Goal: Task Accomplishment & Management: Manage account settings

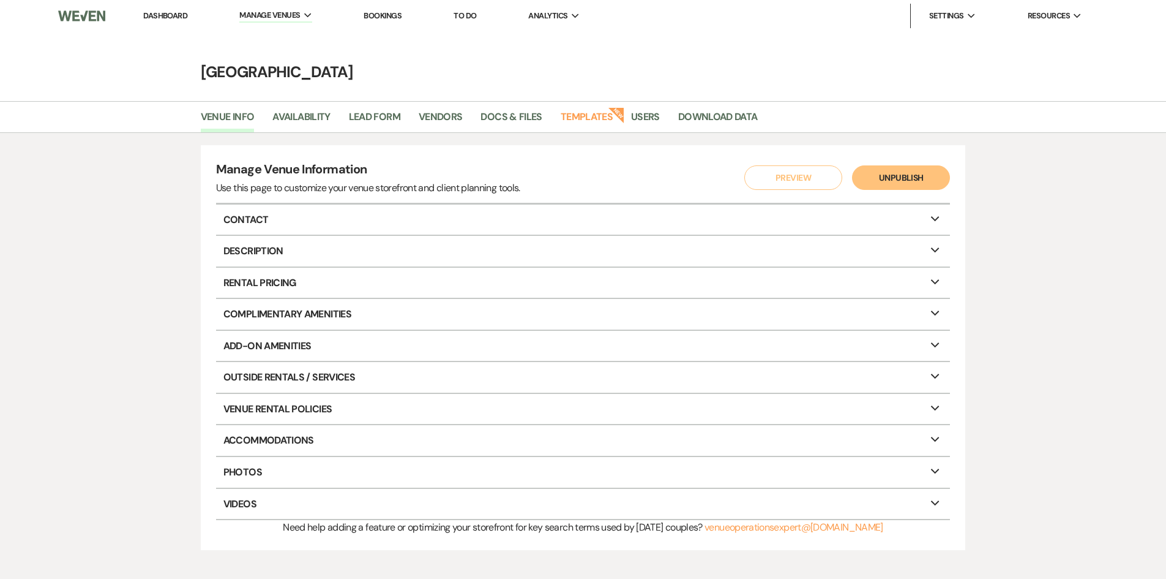
click at [162, 18] on link "Dashboard" at bounding box center [165, 15] width 44 height 10
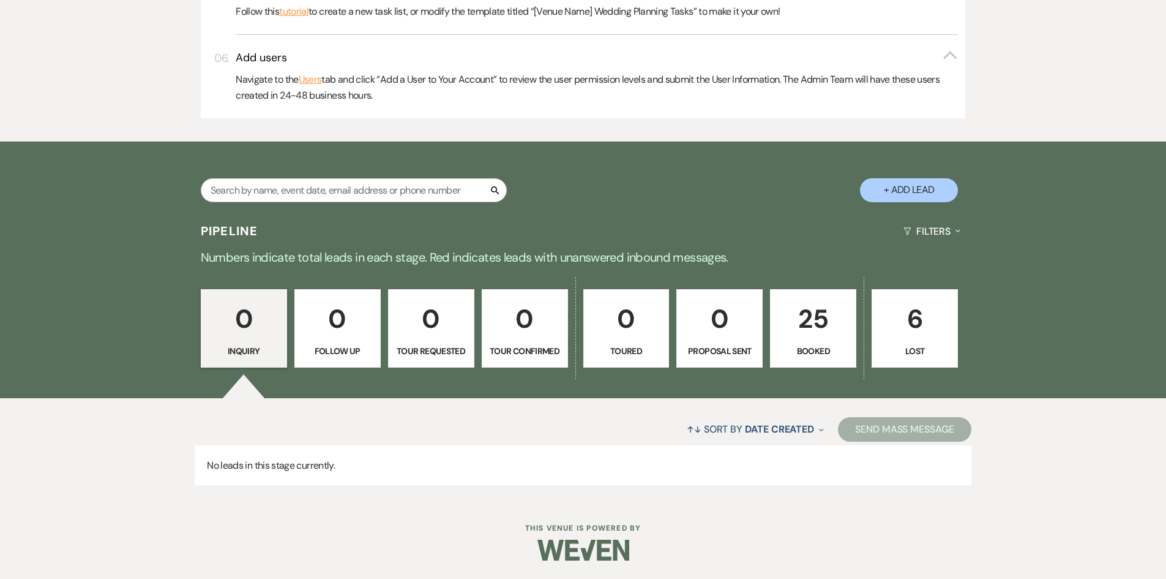
click at [825, 329] on p "25" at bounding box center [813, 318] width 70 height 41
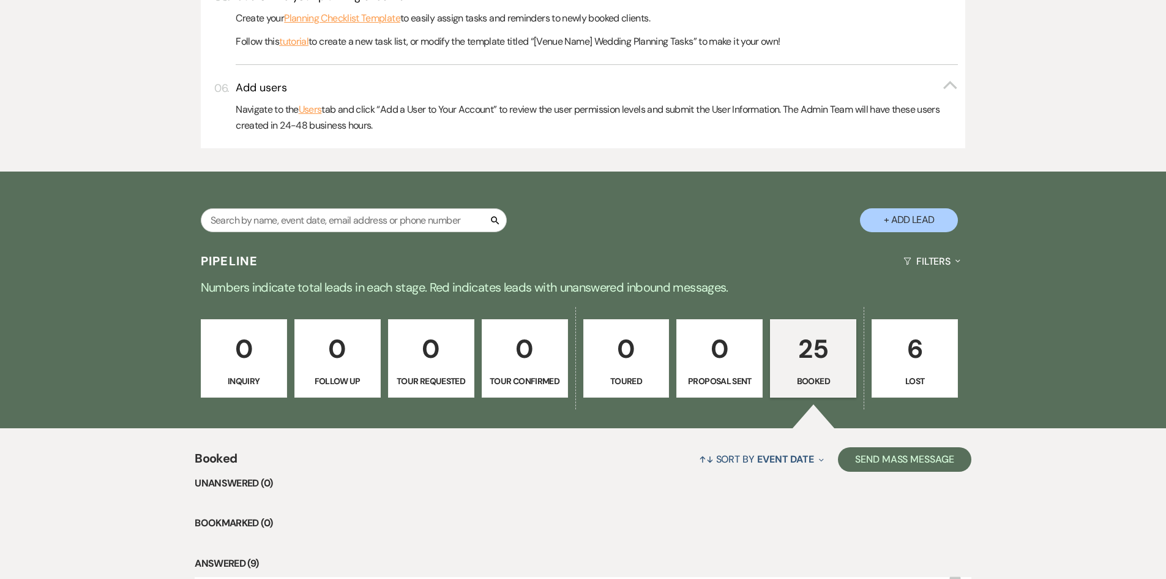
scroll to position [1015, 0]
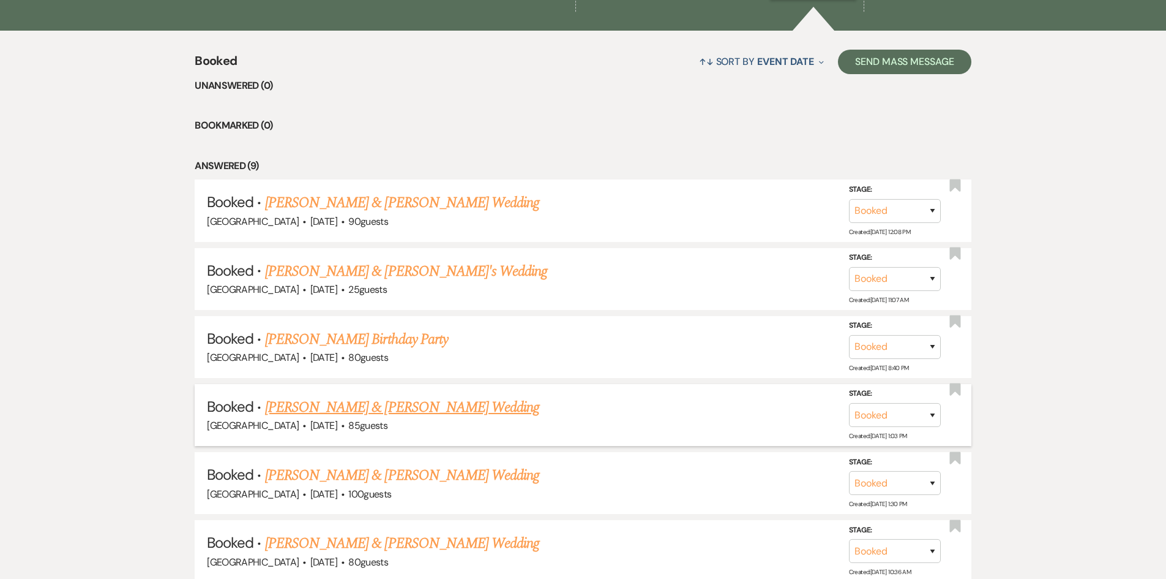
click at [369, 407] on link "[PERSON_NAME] & [PERSON_NAME] Wedding" at bounding box center [402, 407] width 274 height 22
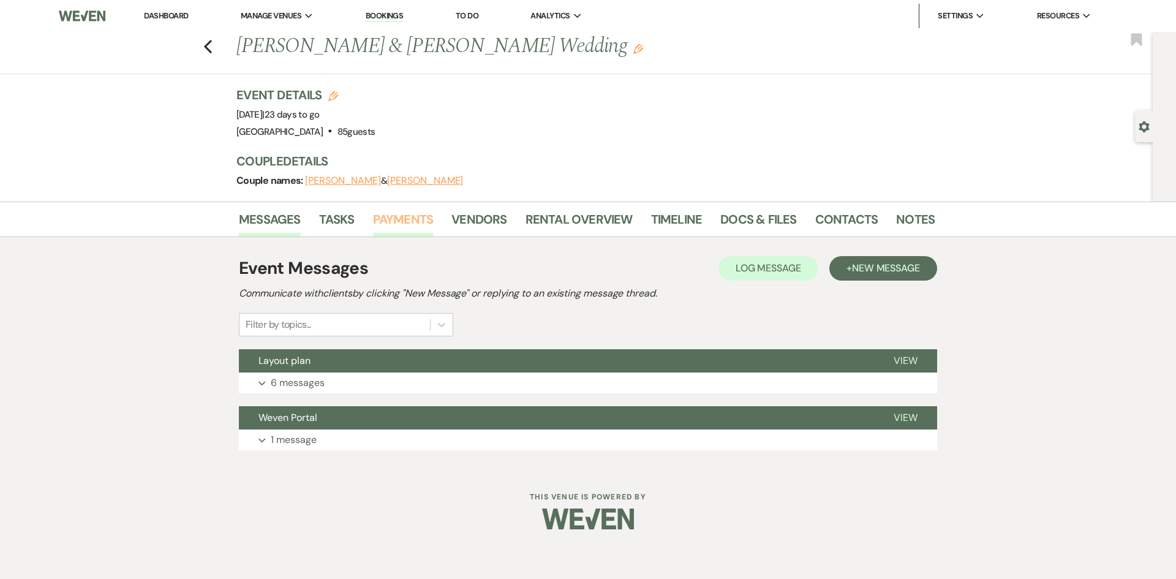
click at [404, 223] on link "Payments" at bounding box center [403, 222] width 61 height 27
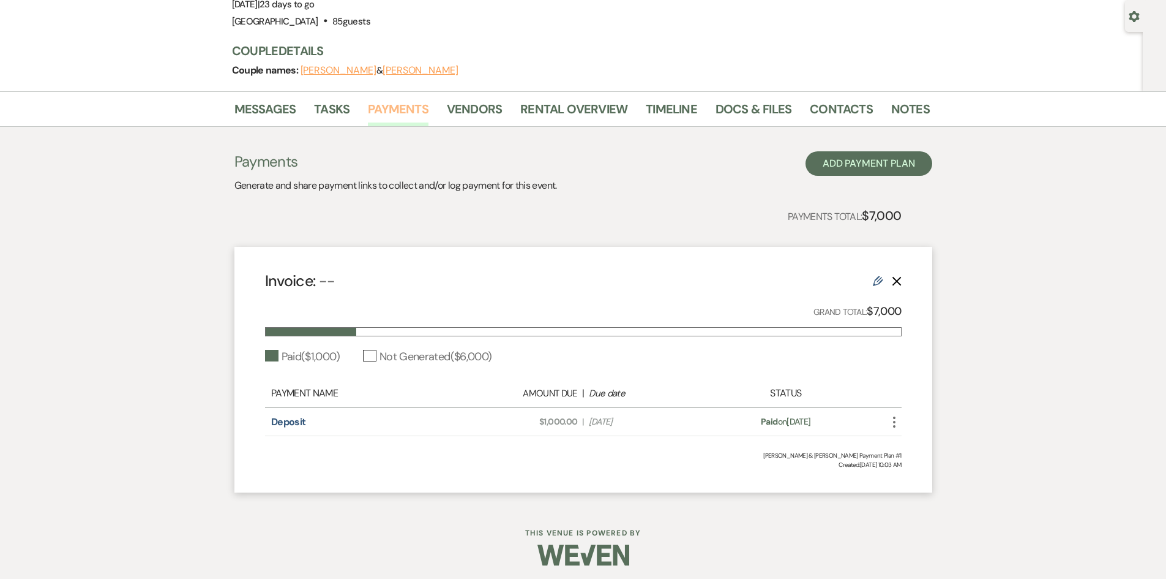
scroll to position [115, 0]
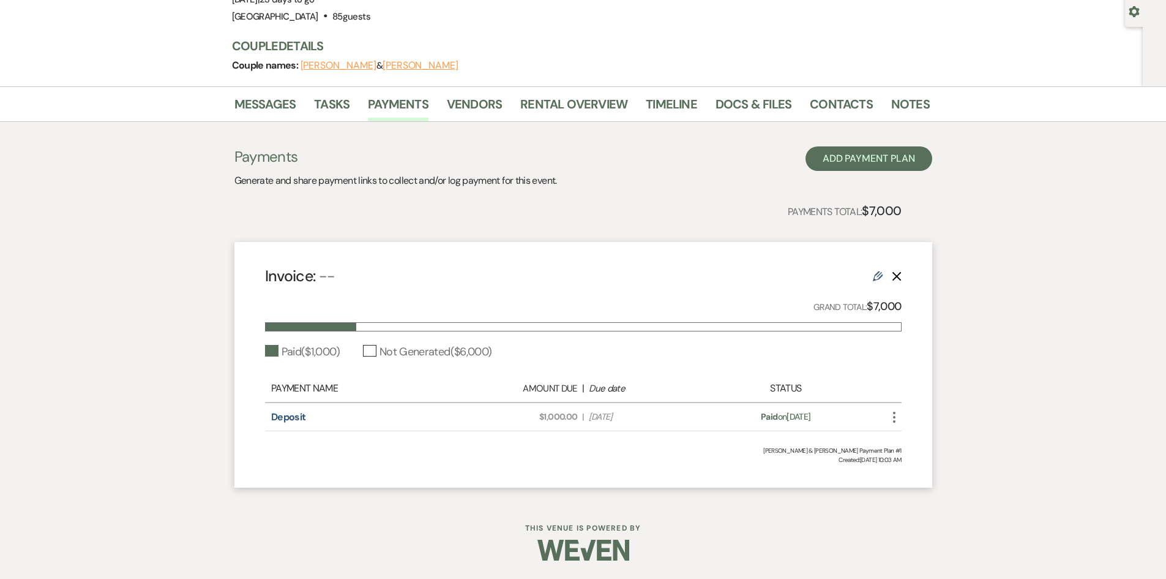
click at [873, 274] on icon "Edit" at bounding box center [878, 276] width 10 height 10
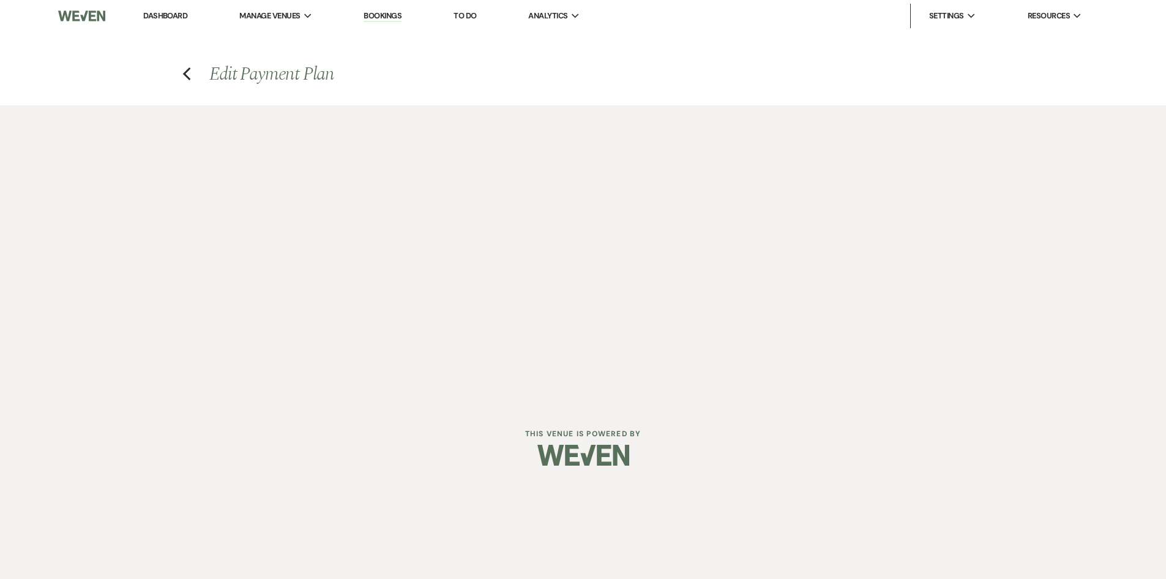
select select "1"
select select "true"
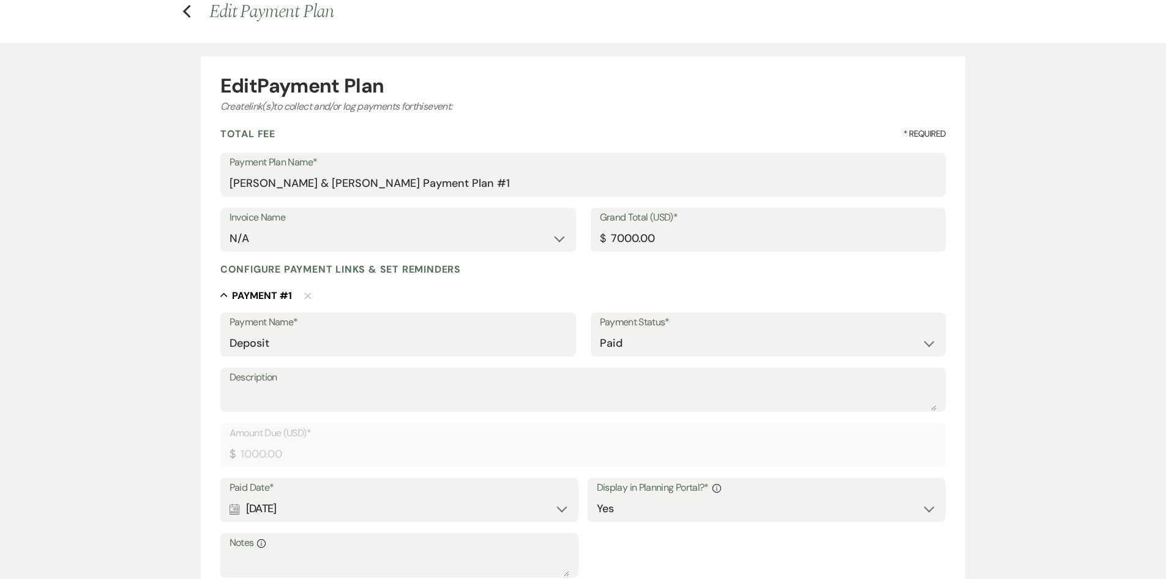
scroll to position [367, 0]
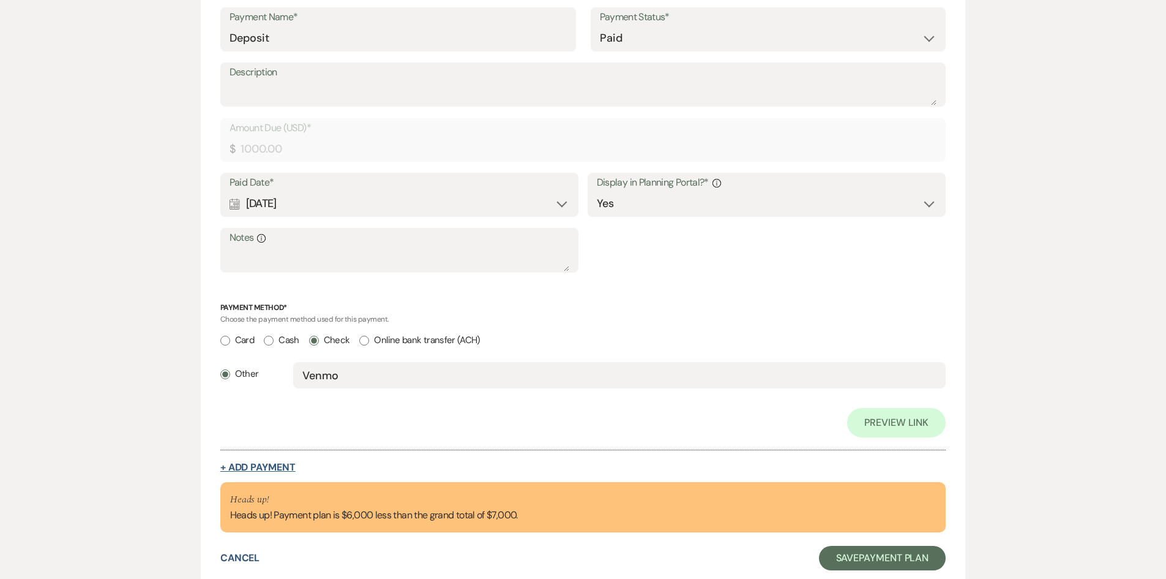
click at [237, 463] on button "+ Add Payment" at bounding box center [257, 467] width 75 height 10
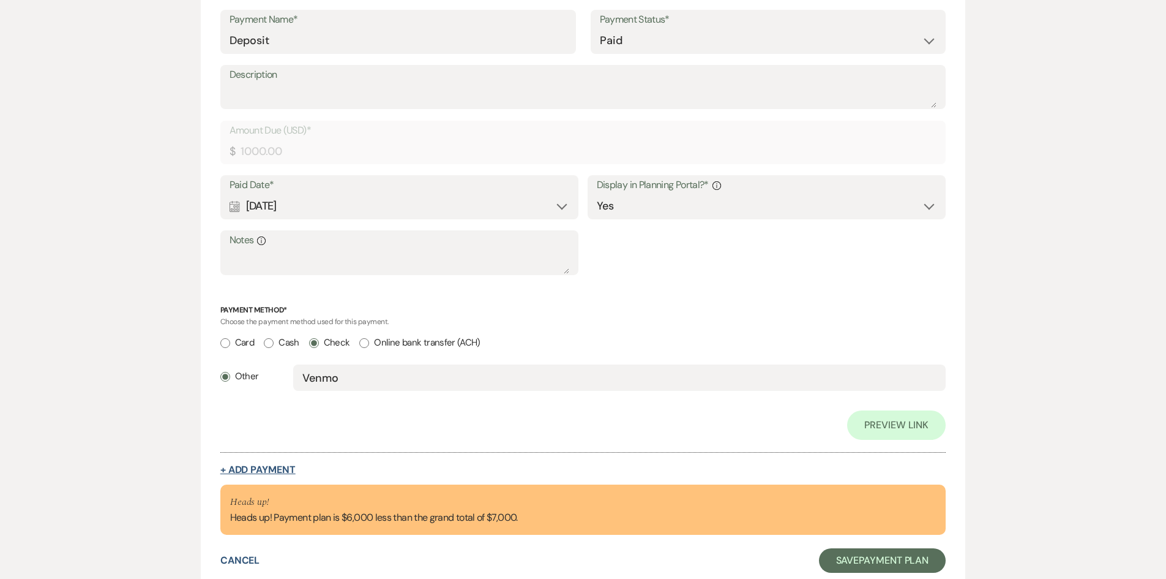
select select "2"
select select "flat"
select select "true"
select select "client"
select select "weeks"
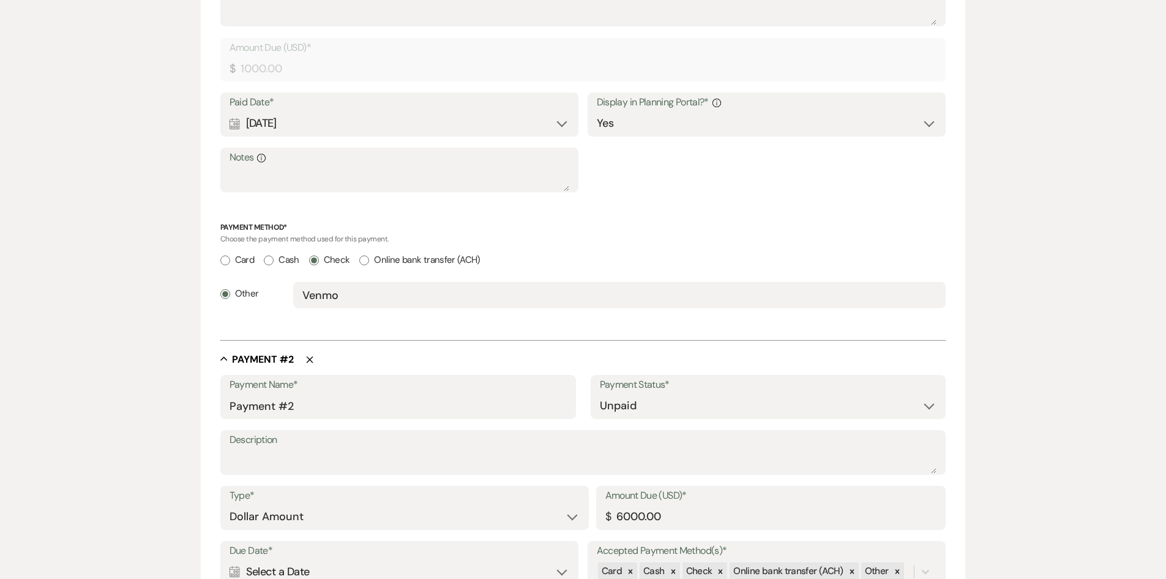
scroll to position [610, 0]
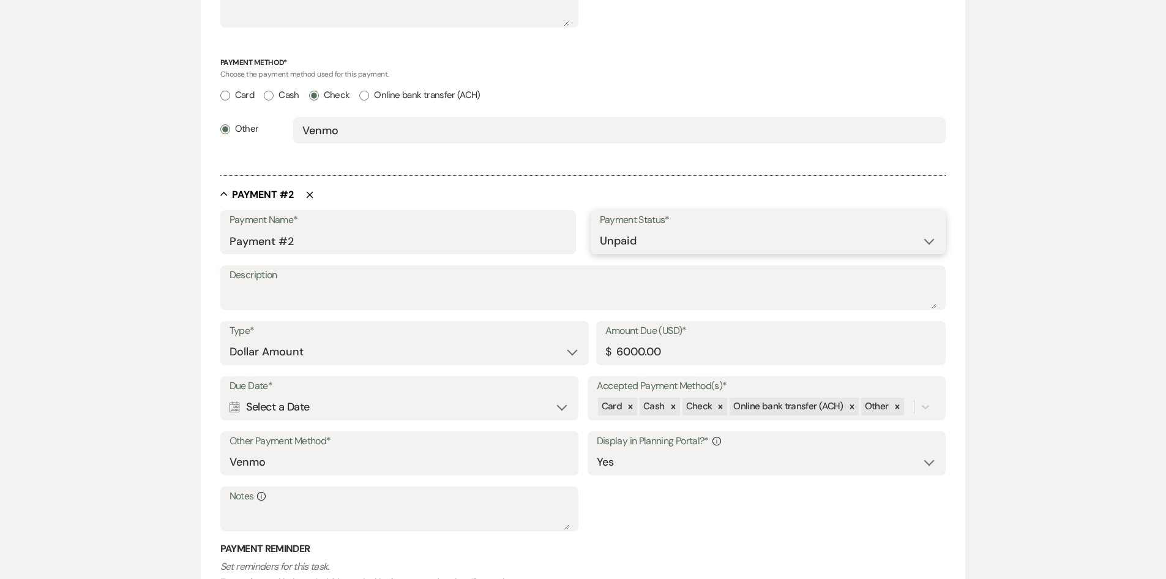
click at [672, 252] on select "Paid Unpaid" at bounding box center [768, 241] width 337 height 24
select select "1"
click at [600, 229] on select "Paid Unpaid" at bounding box center [768, 241] width 337 height 24
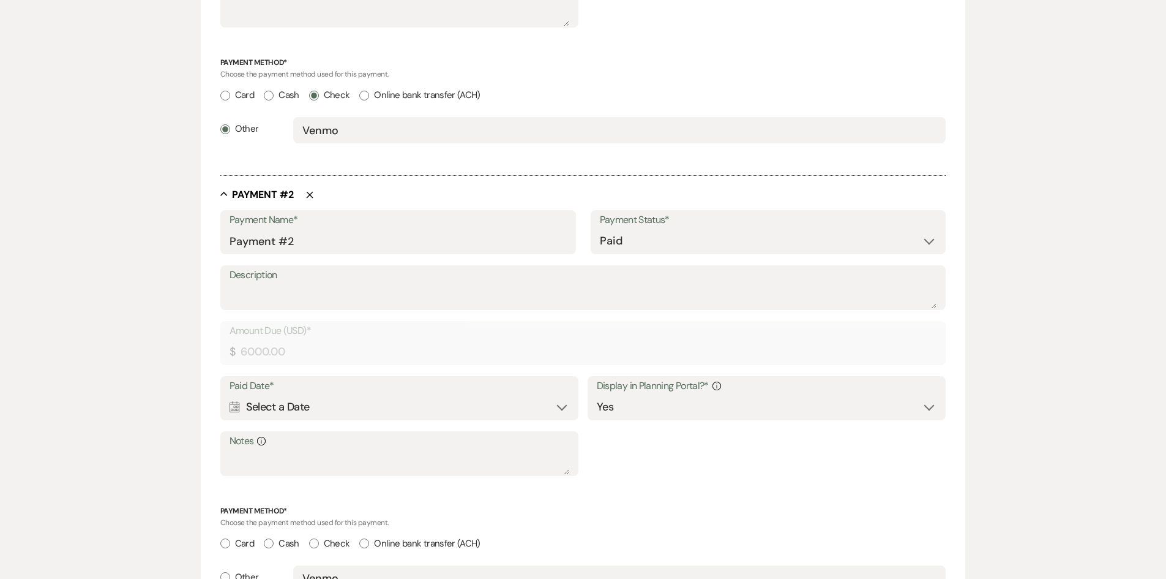
click at [412, 409] on div "Calendar Select a Date Expand" at bounding box center [400, 407] width 340 height 24
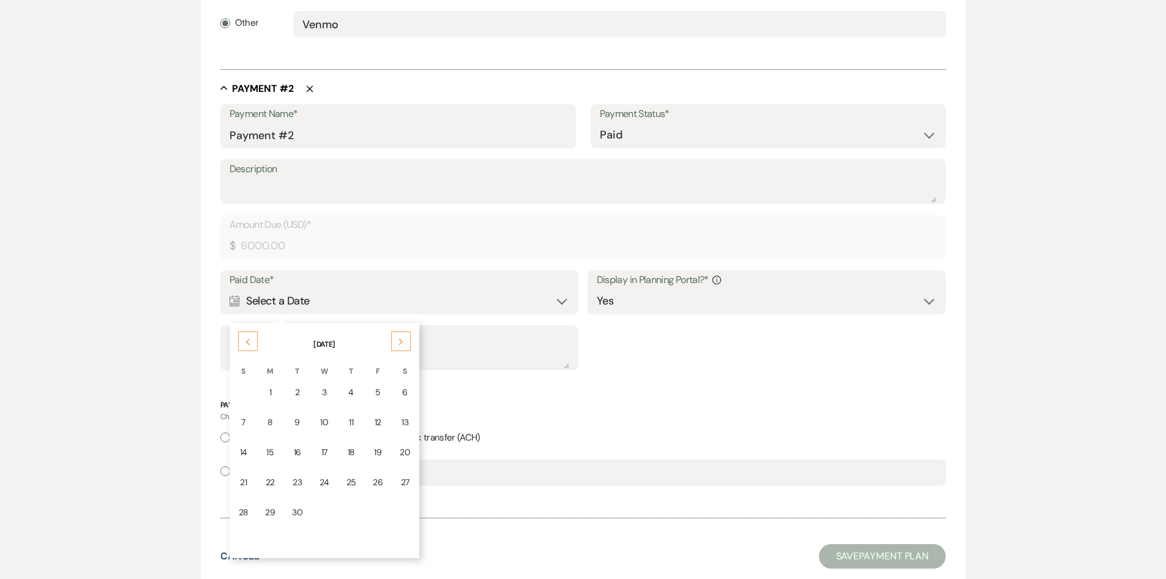
scroll to position [794, 0]
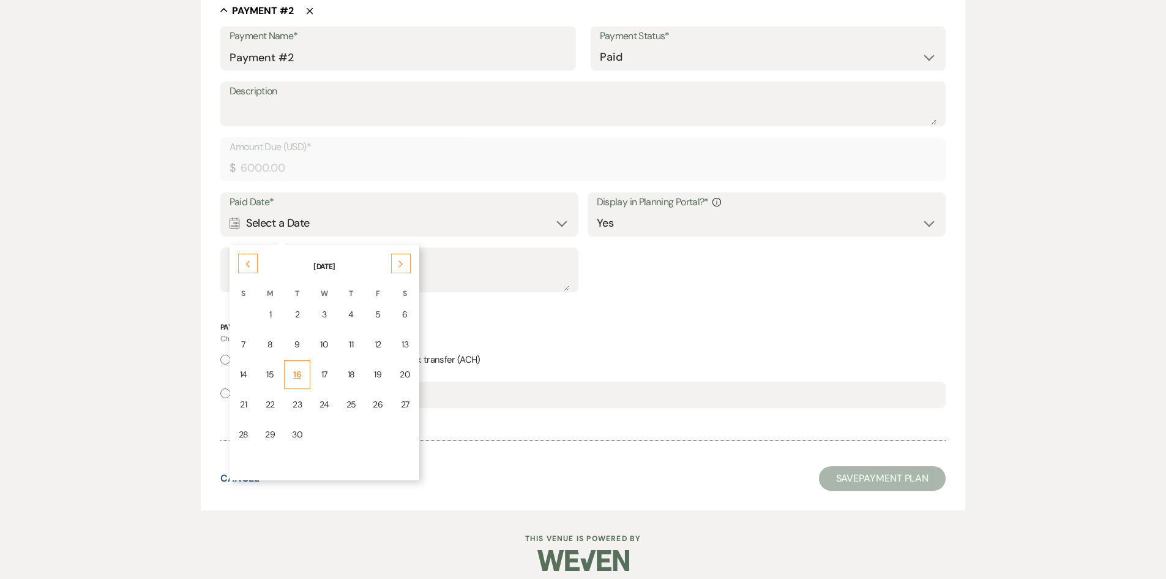
click at [293, 375] on div "16" at bounding box center [297, 374] width 10 height 13
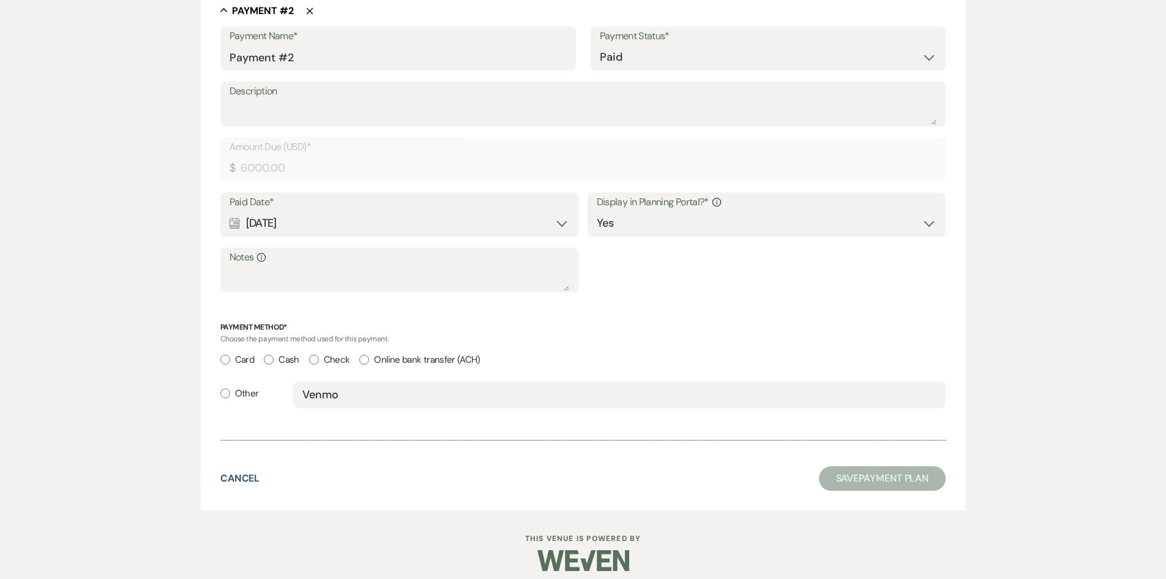
click at [318, 360] on input "Check" at bounding box center [314, 360] width 10 height 10
radio input "true"
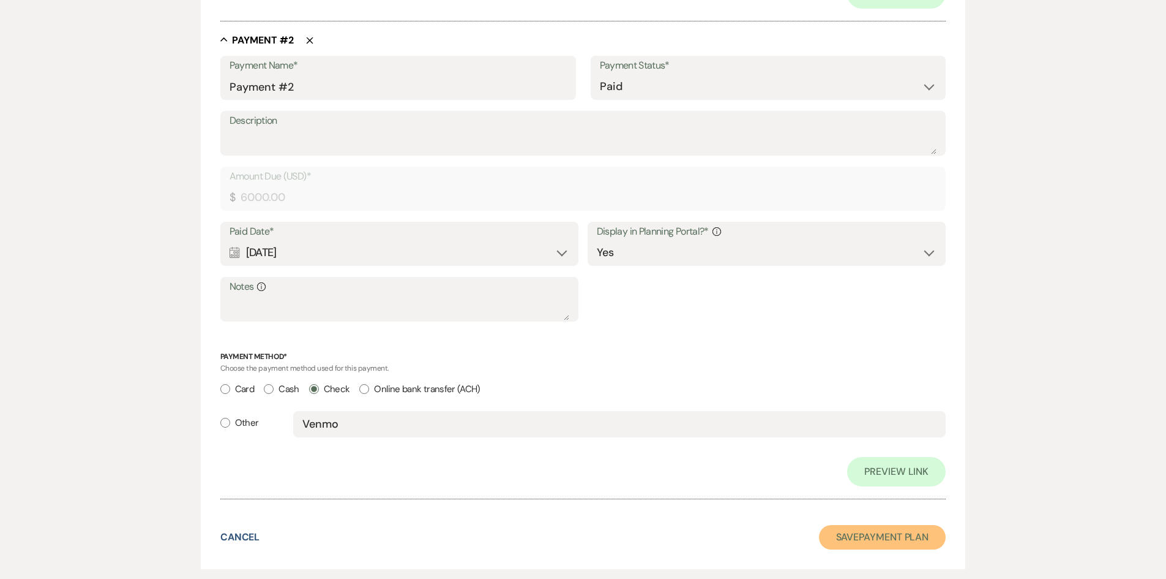
click at [879, 535] on button "Save Payment Plan" at bounding box center [882, 537] width 127 height 24
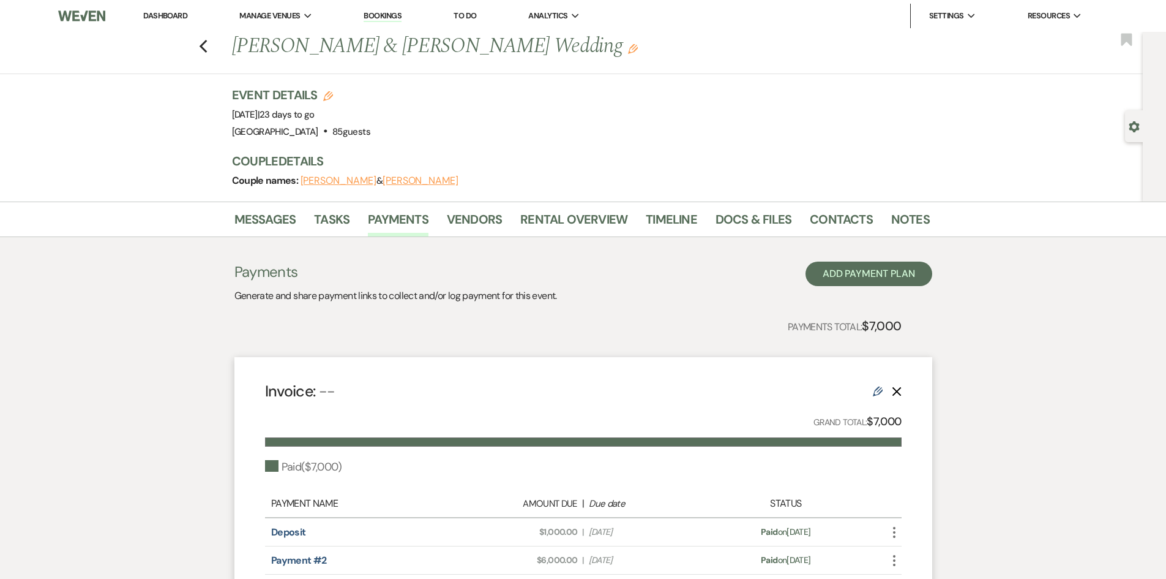
click at [145, 16] on link "Dashboard" at bounding box center [165, 15] width 44 height 10
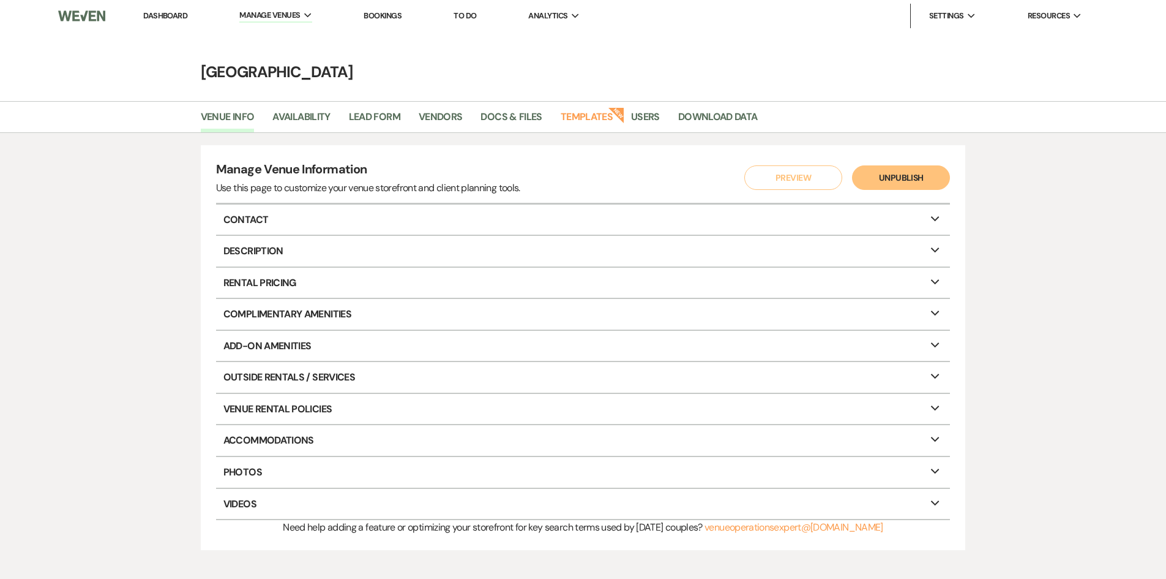
click at [171, 21] on li "Dashboard" at bounding box center [165, 16] width 56 height 24
click at [168, 13] on link "Dashboard" at bounding box center [165, 15] width 44 height 10
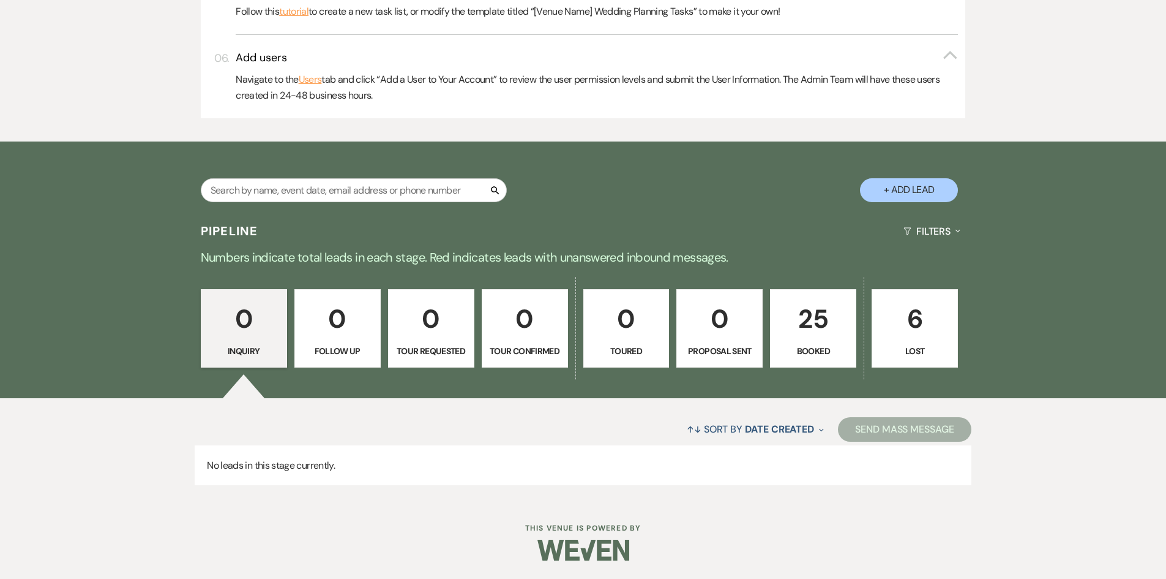
click at [824, 317] on p "25" at bounding box center [813, 318] width 70 height 41
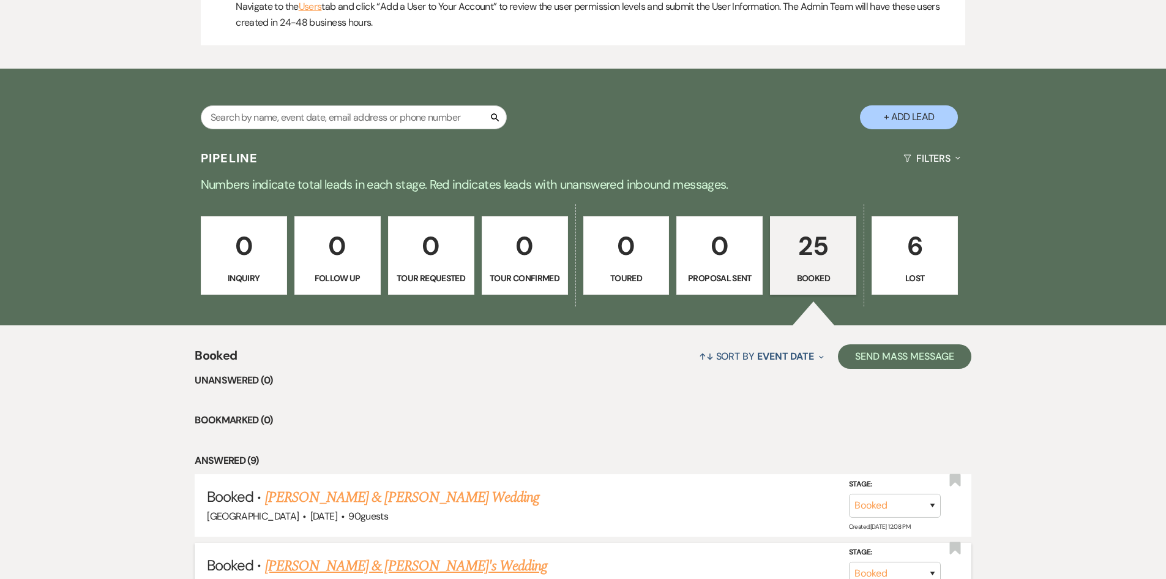
scroll to position [892, 0]
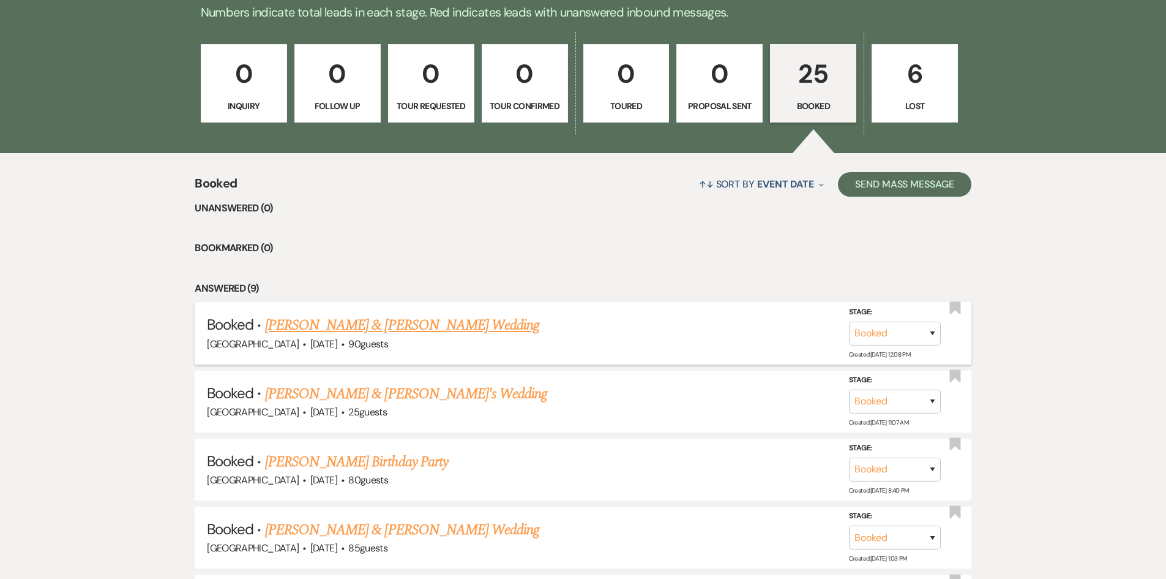
click at [427, 319] on link "[PERSON_NAME] & [PERSON_NAME] Wedding" at bounding box center [402, 325] width 274 height 22
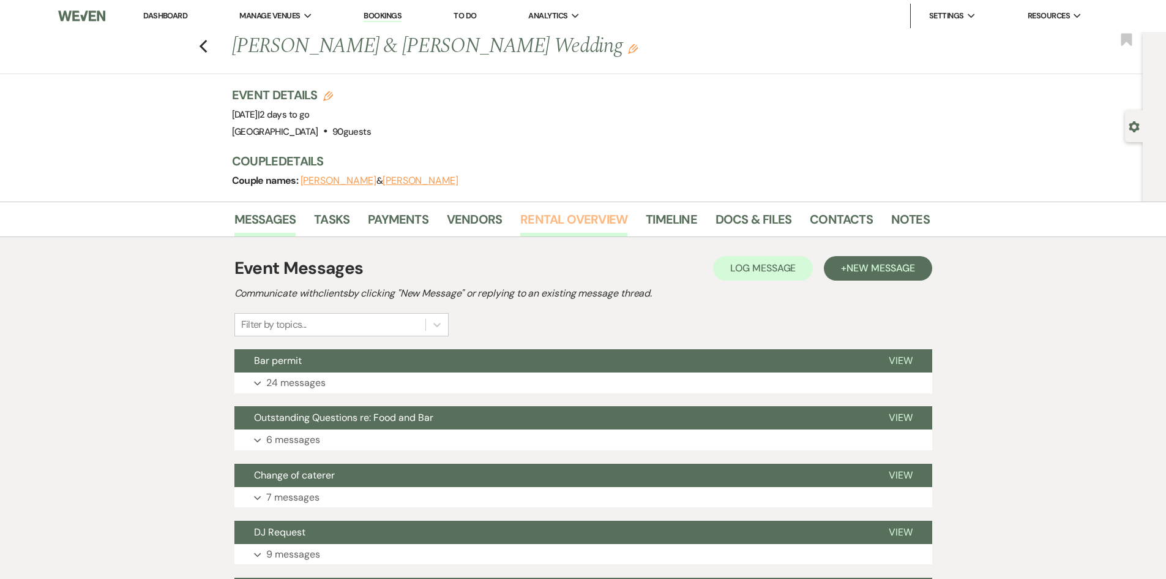
click at [614, 219] on link "Rental Overview" at bounding box center [573, 222] width 107 height 27
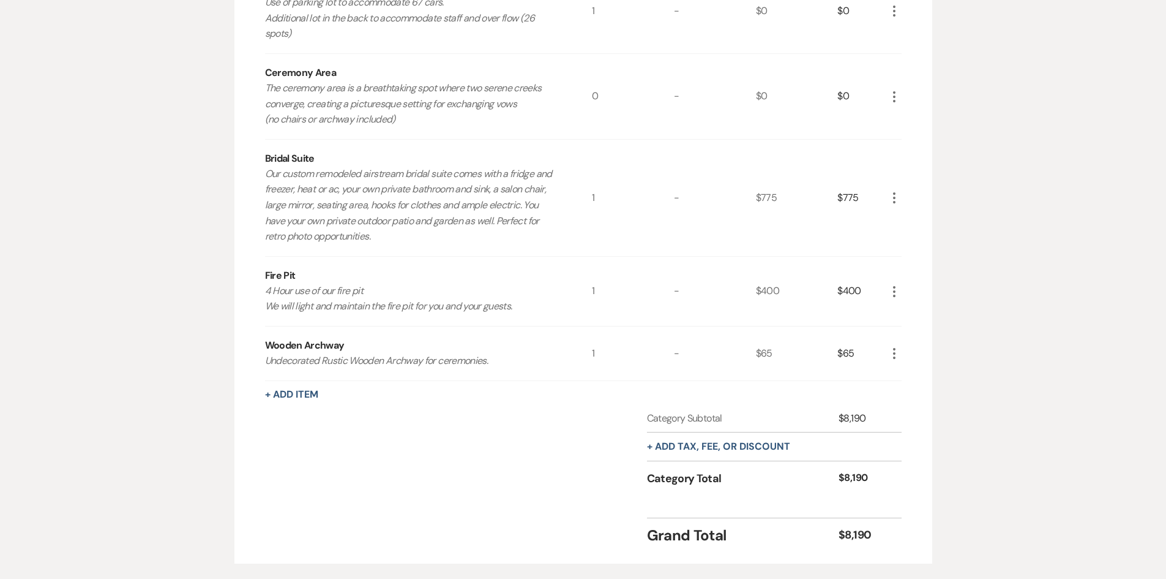
scroll to position [1411, 0]
